Goal: Use online tool/utility: Utilize a website feature to perform a specific function

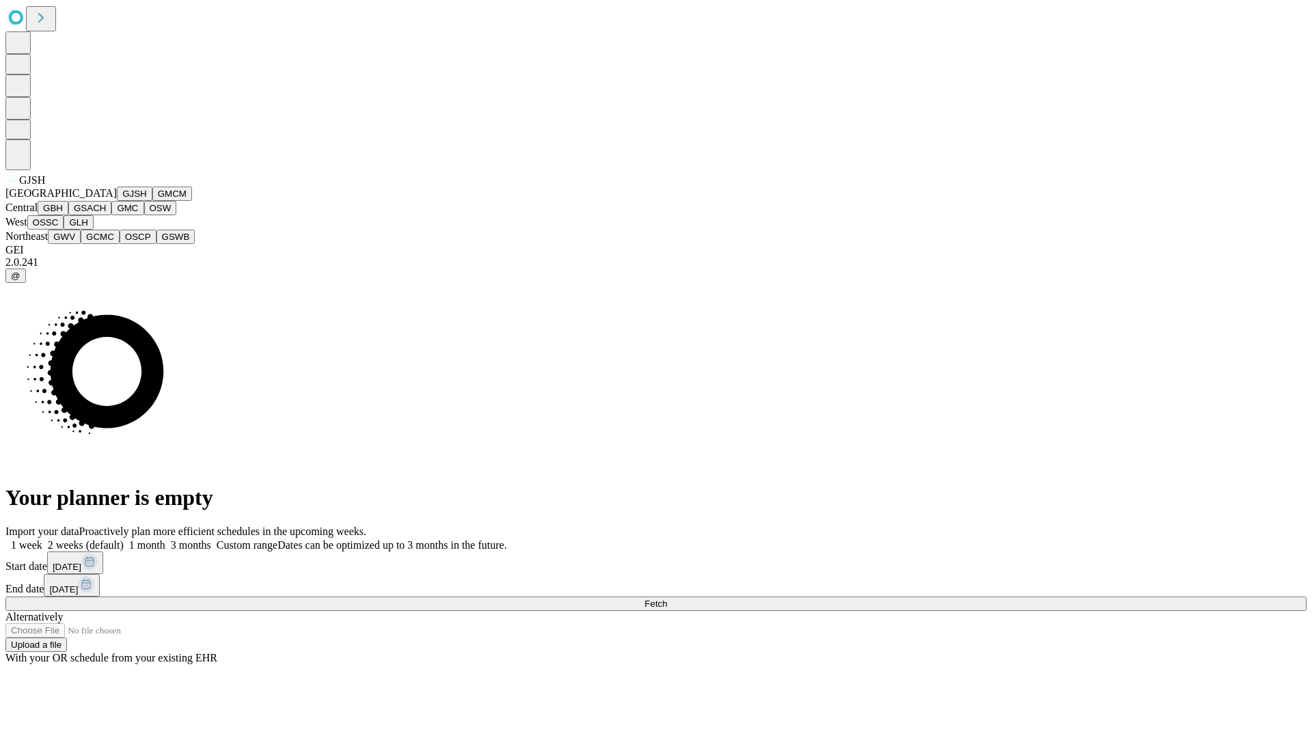
click at [117, 201] on button "GJSH" at bounding box center [135, 194] width 36 height 14
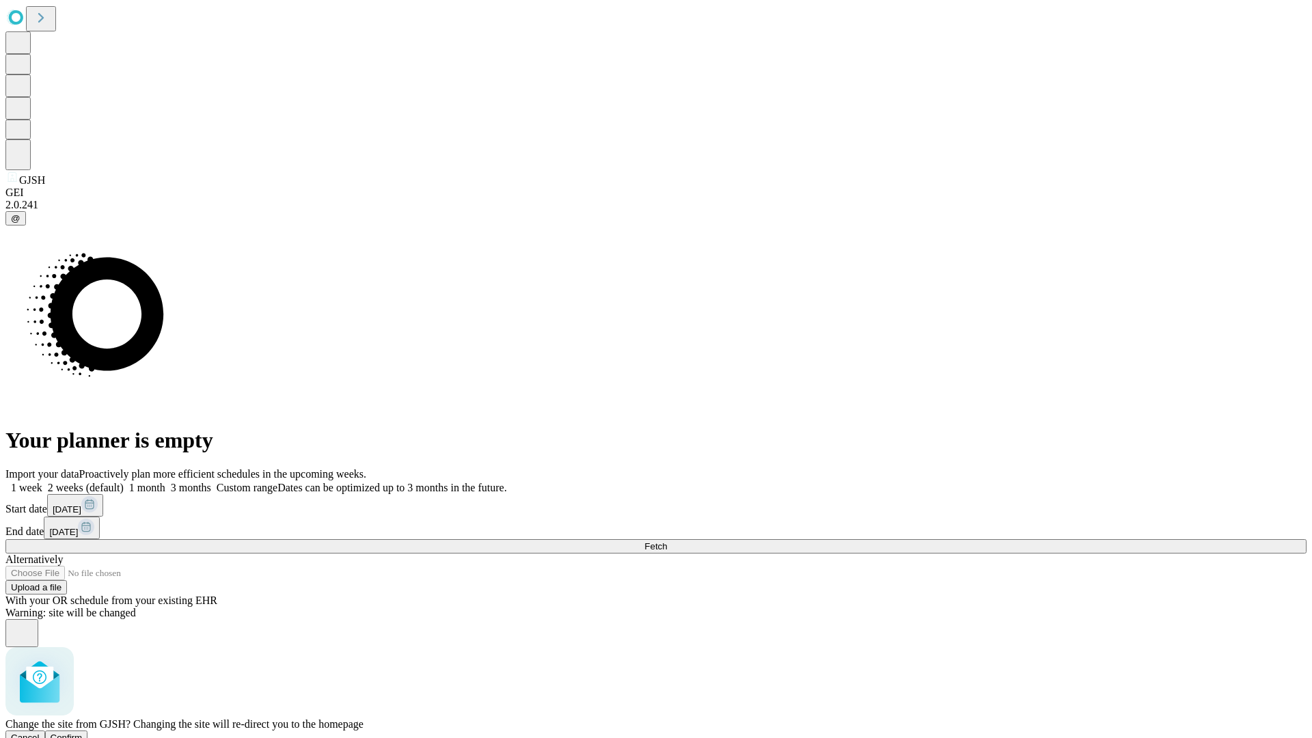
click at [83, 733] on span "Confirm" at bounding box center [67, 738] width 32 height 10
click at [165, 482] on label "1 month" at bounding box center [145, 488] width 42 height 12
click at [667, 541] on span "Fetch" at bounding box center [655, 546] width 23 height 10
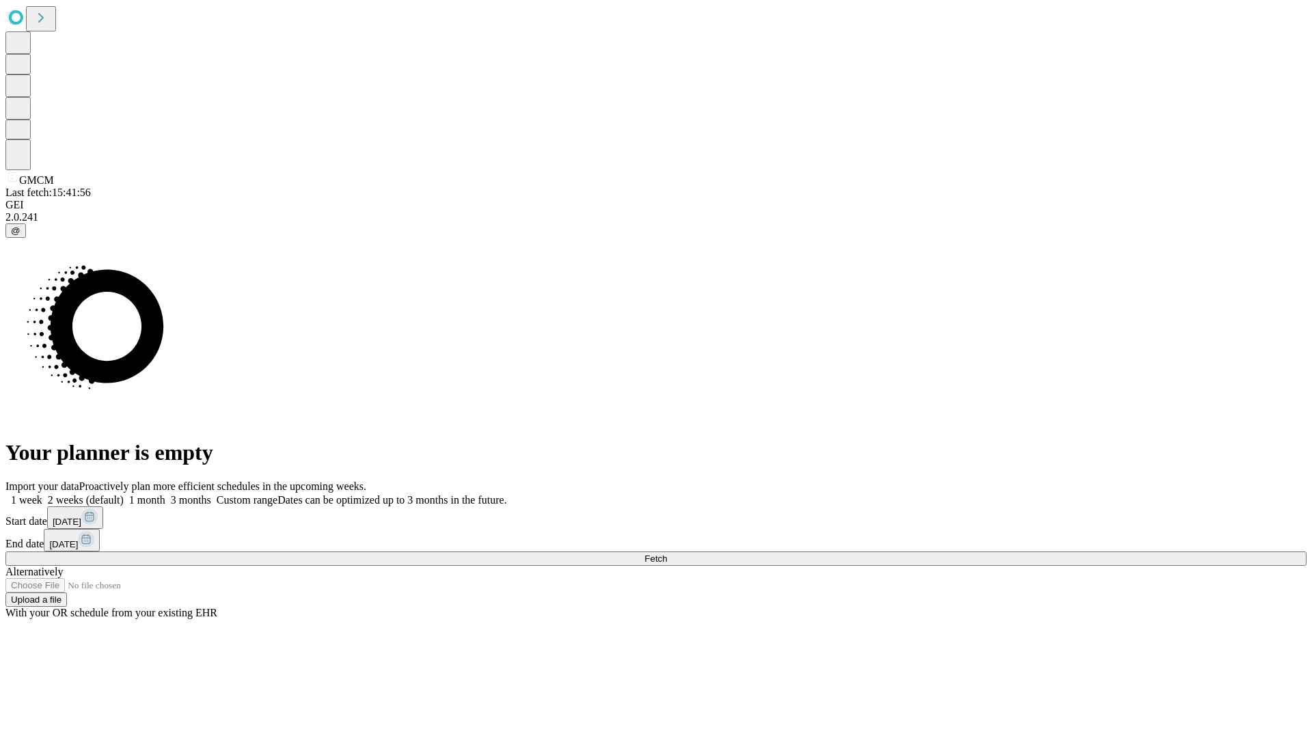
click at [667, 554] on span "Fetch" at bounding box center [655, 559] width 23 height 10
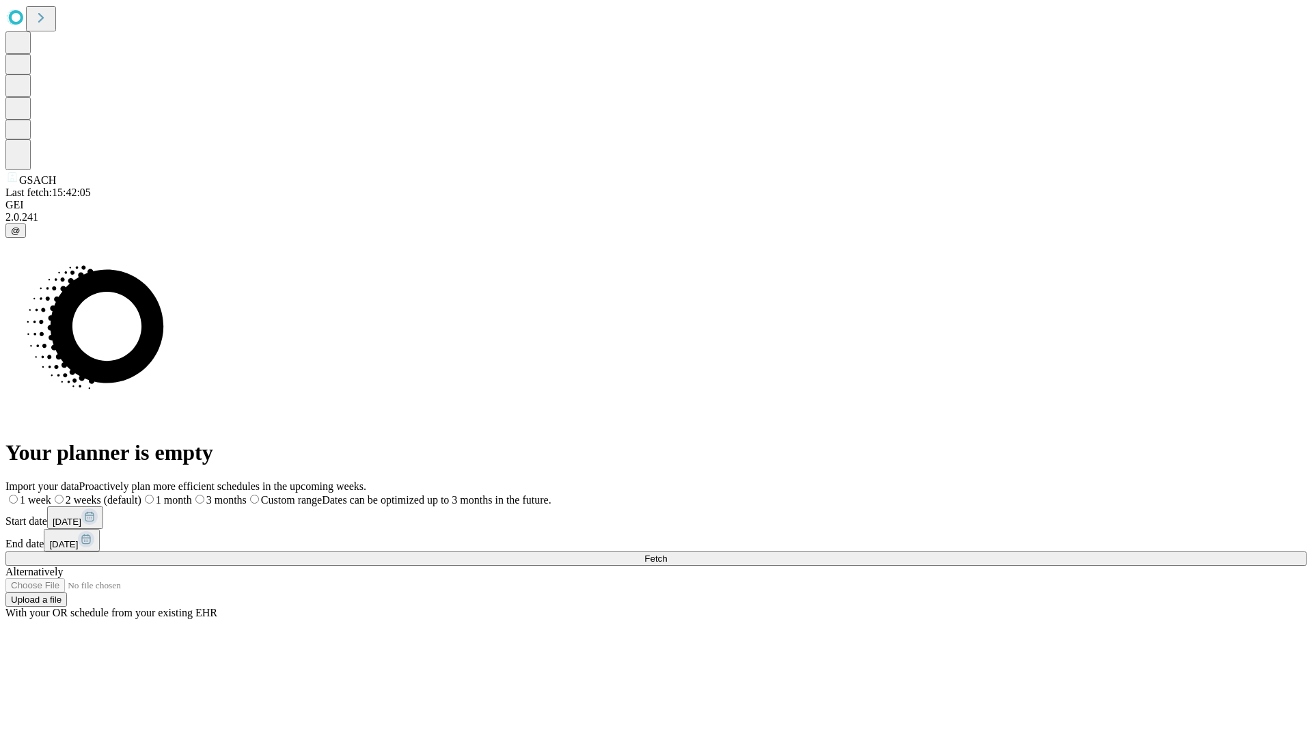
click at [192, 494] on label "1 month" at bounding box center [166, 500] width 51 height 12
click at [667, 554] on span "Fetch" at bounding box center [655, 559] width 23 height 10
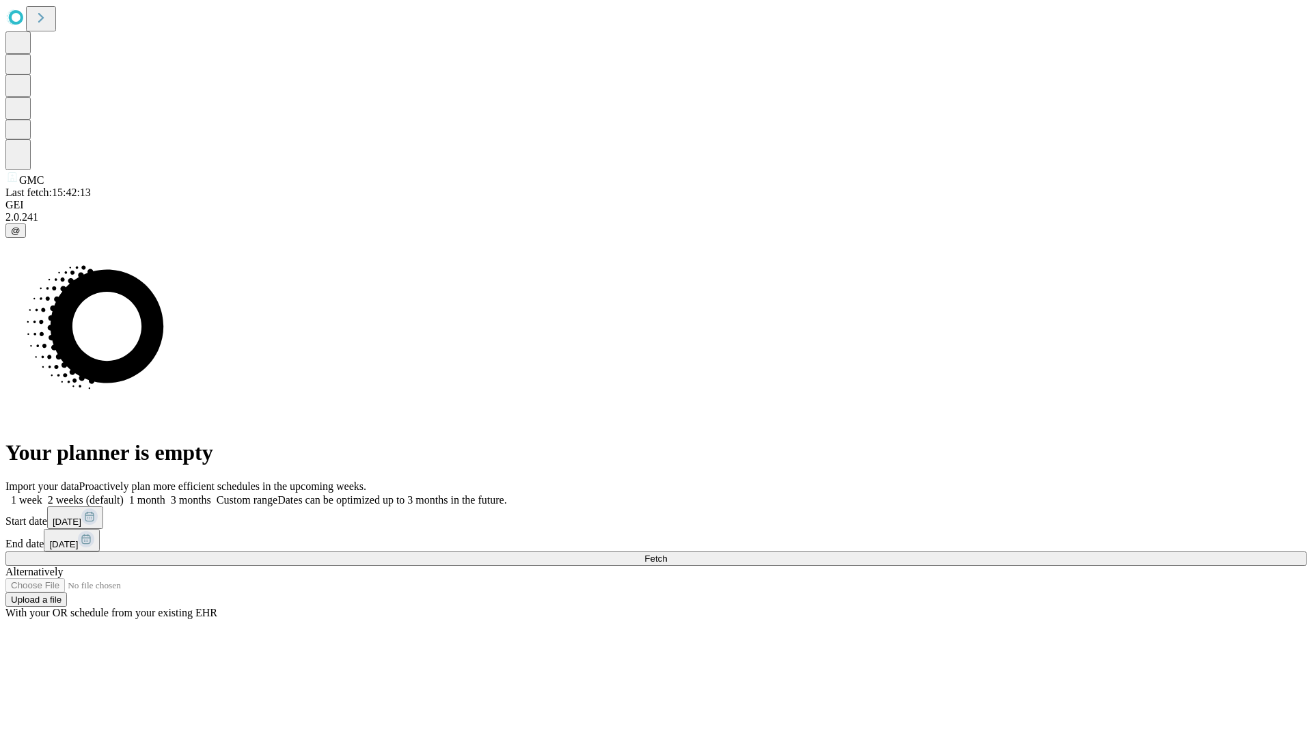
click at [165, 494] on label "1 month" at bounding box center [145, 500] width 42 height 12
click at [667, 554] on span "Fetch" at bounding box center [655, 559] width 23 height 10
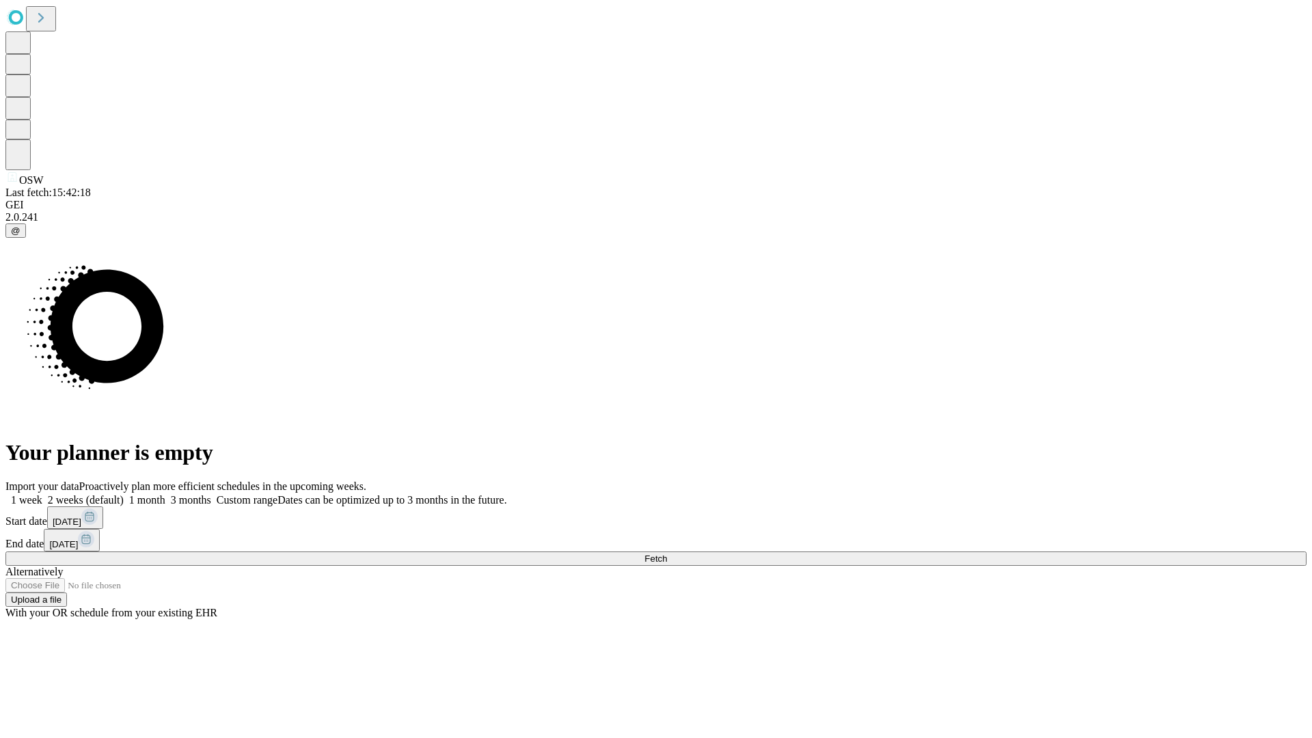
click at [165, 494] on label "1 month" at bounding box center [145, 500] width 42 height 12
click at [667, 554] on span "Fetch" at bounding box center [655, 559] width 23 height 10
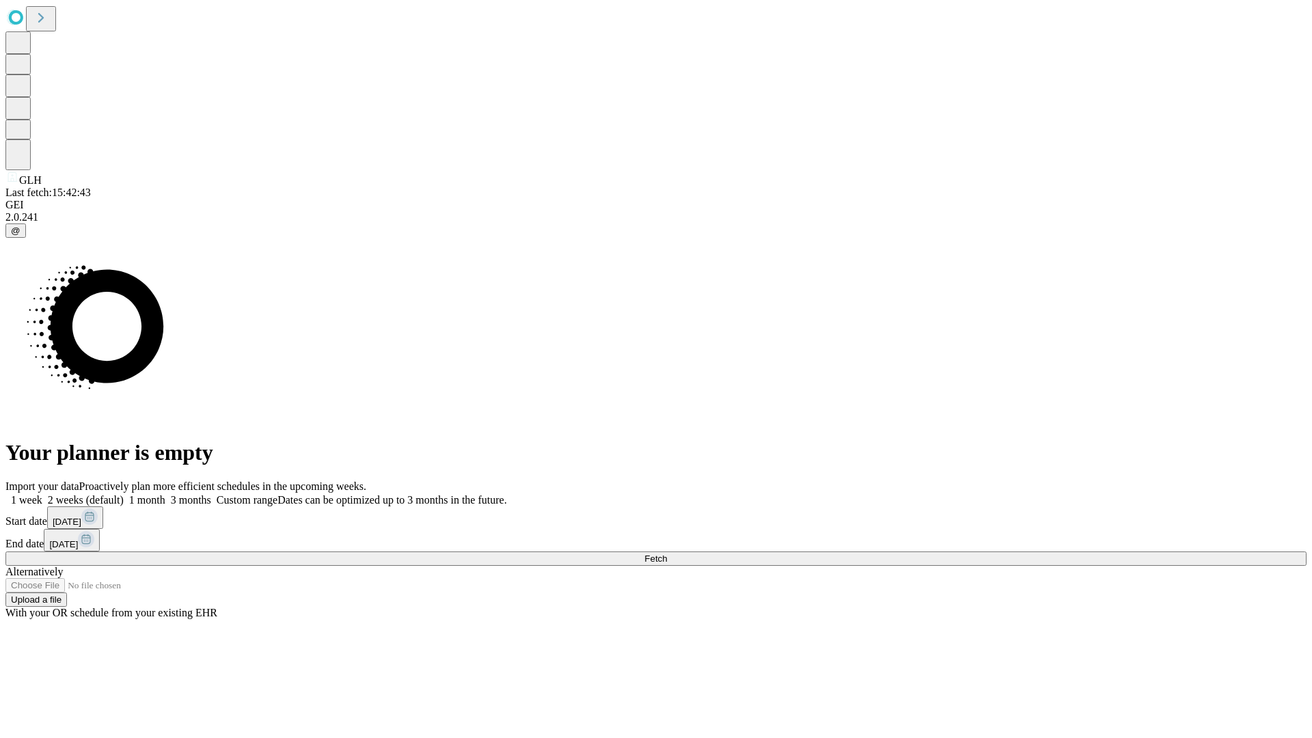
click at [165, 494] on label "1 month" at bounding box center [145, 500] width 42 height 12
click at [667, 554] on span "Fetch" at bounding box center [655, 559] width 23 height 10
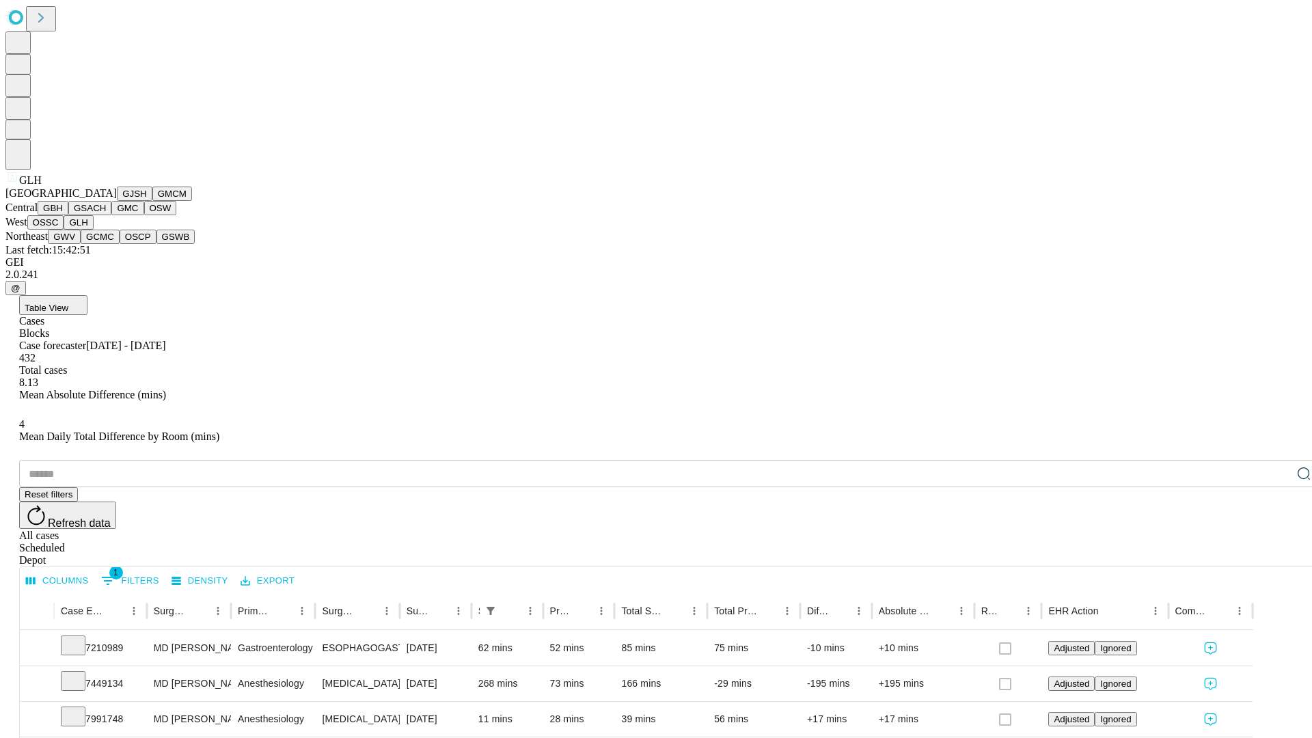
click at [81, 244] on button "GWV" at bounding box center [64, 237] width 33 height 14
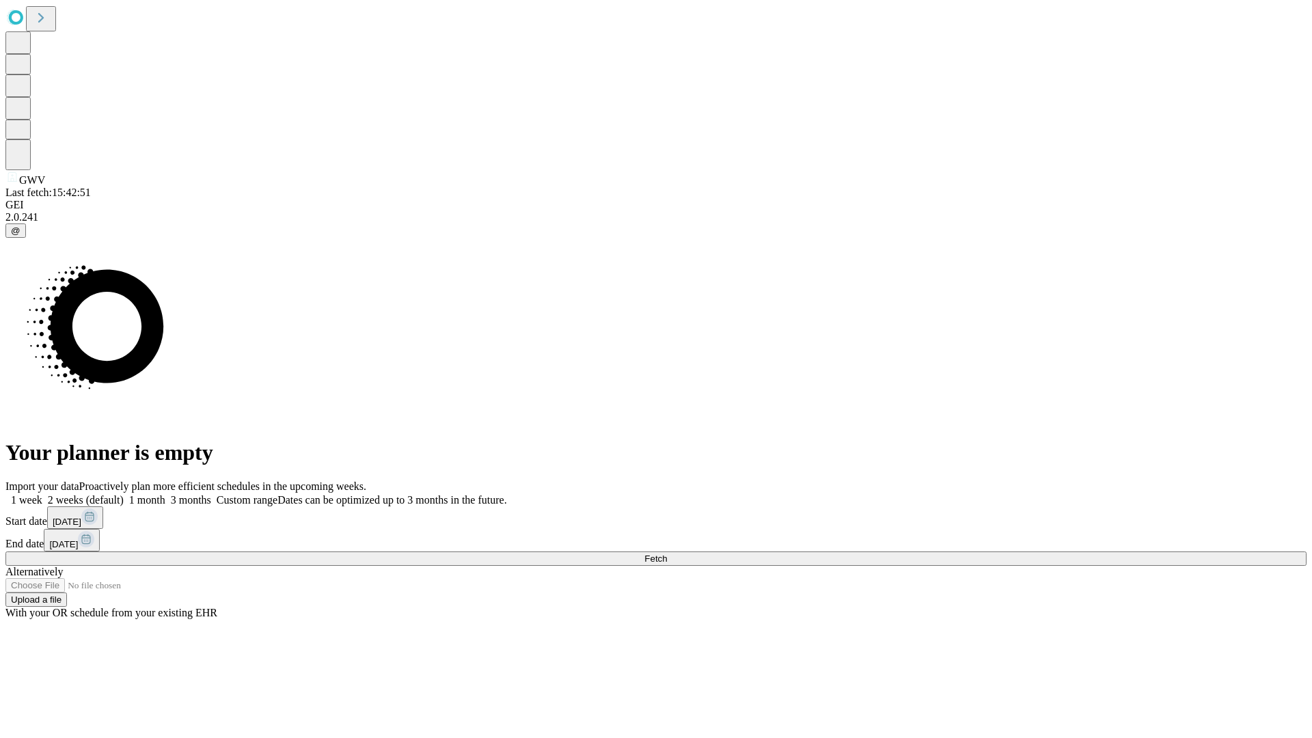
click at [165, 494] on label "1 month" at bounding box center [145, 500] width 42 height 12
click at [667, 554] on span "Fetch" at bounding box center [655, 559] width 23 height 10
